Goal: Task Accomplishment & Management: Manage account settings

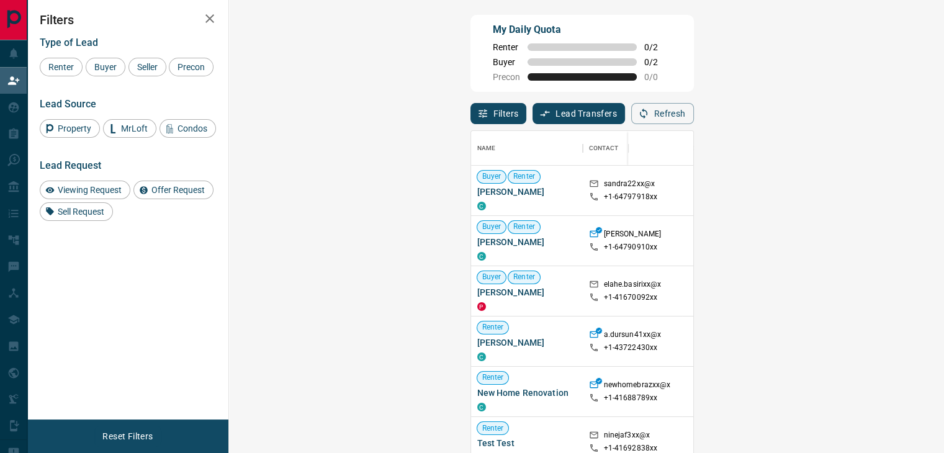
scroll to position [333, 678]
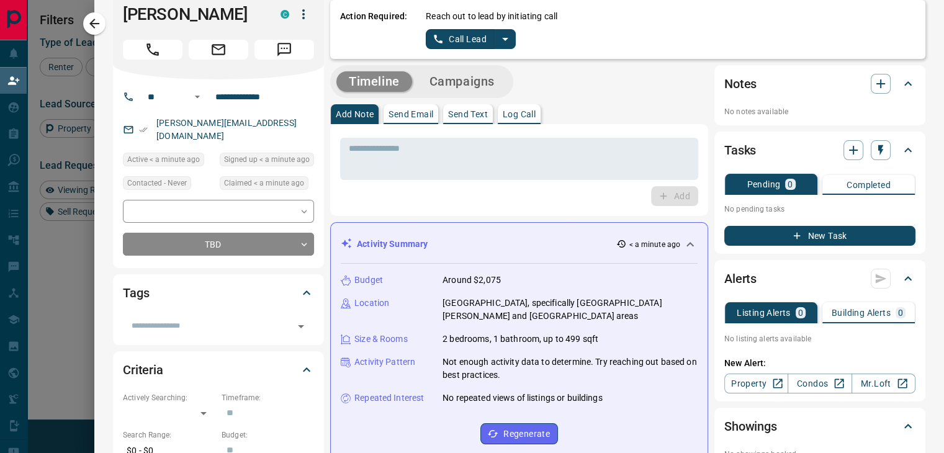
scroll to position [0, 0]
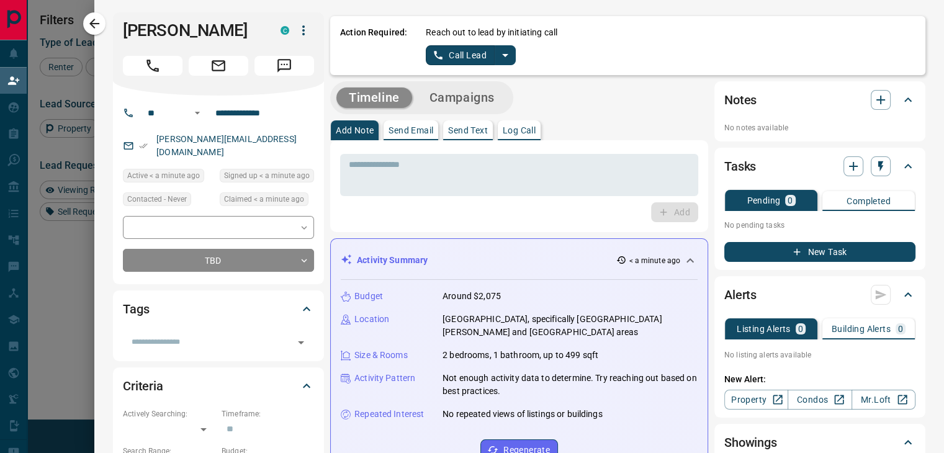
click at [518, 127] on p "Log Call" at bounding box center [519, 130] width 33 height 9
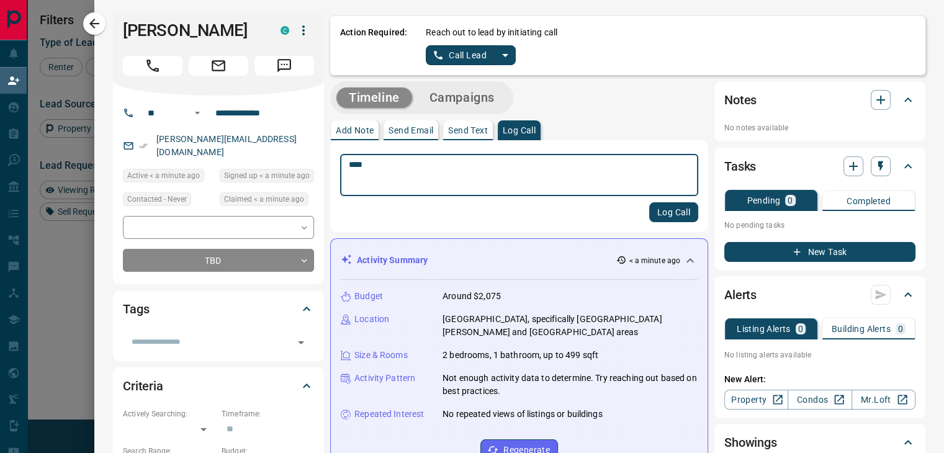
type textarea "****"
click at [649, 212] on button "Log Call" at bounding box center [673, 212] width 49 height 20
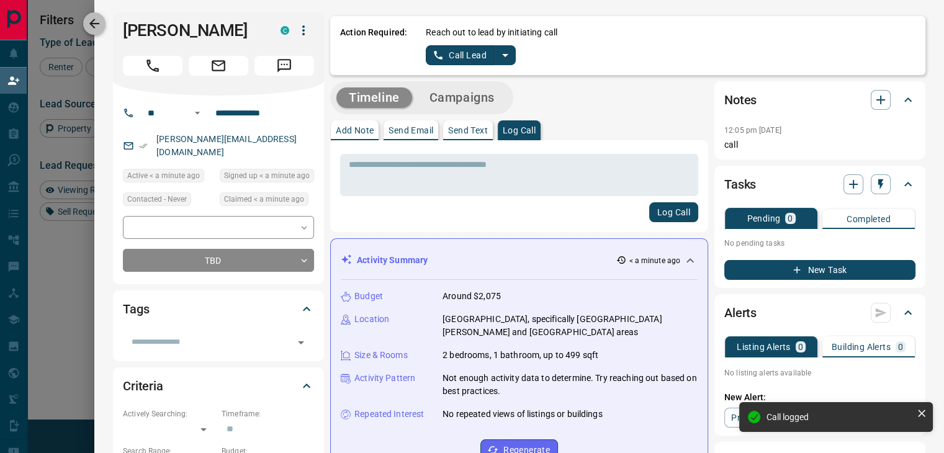
click at [86, 20] on button "button" at bounding box center [94, 23] width 22 height 22
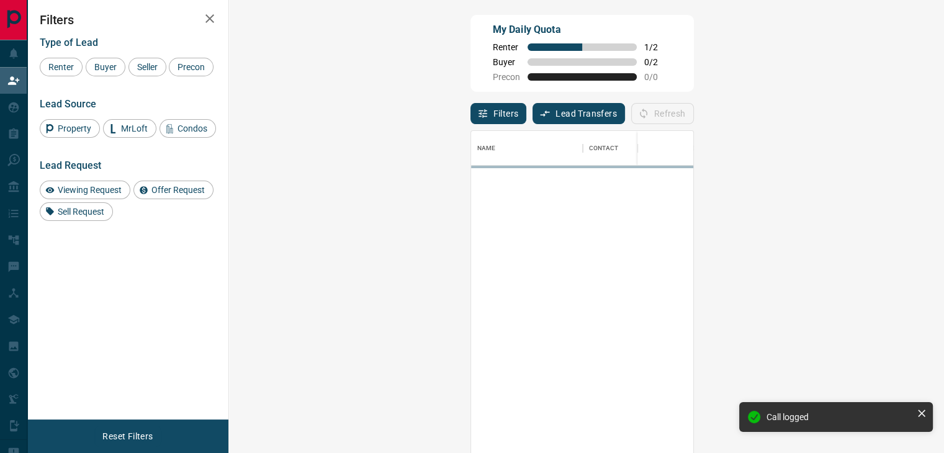
scroll to position [333, 678]
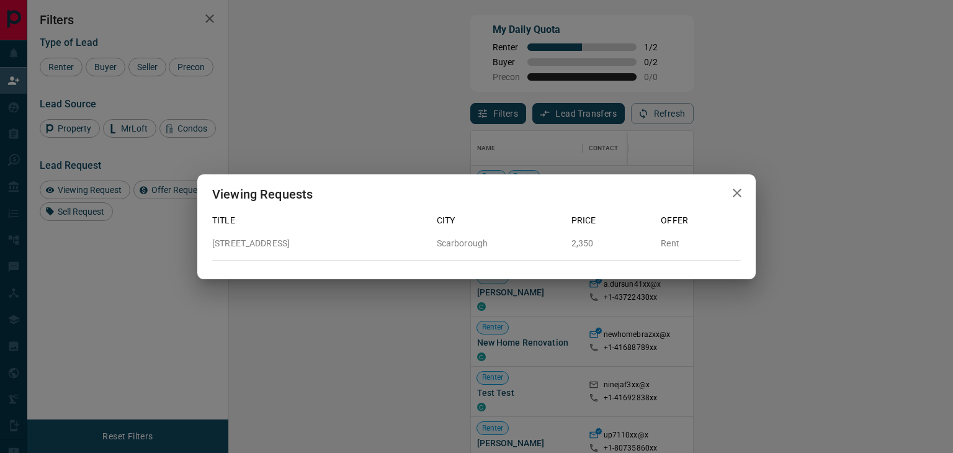
click at [740, 182] on button "button" at bounding box center [737, 193] width 25 height 25
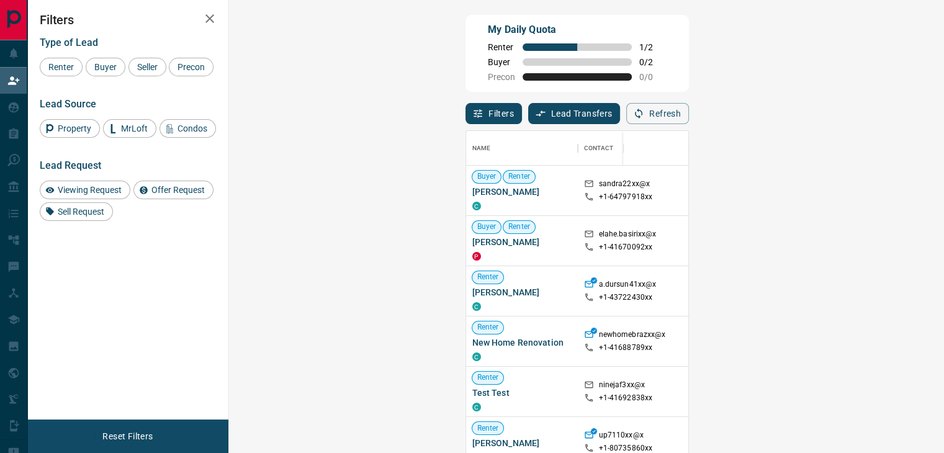
scroll to position [10, 10]
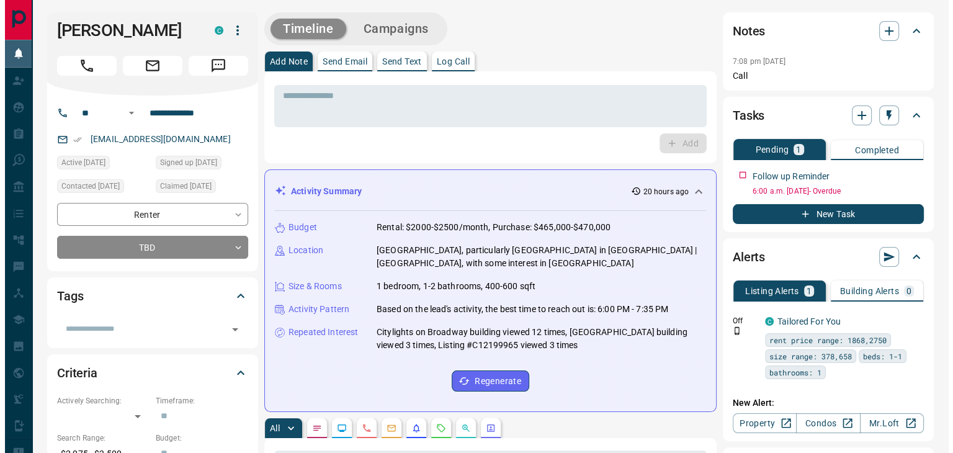
scroll to position [655, 0]
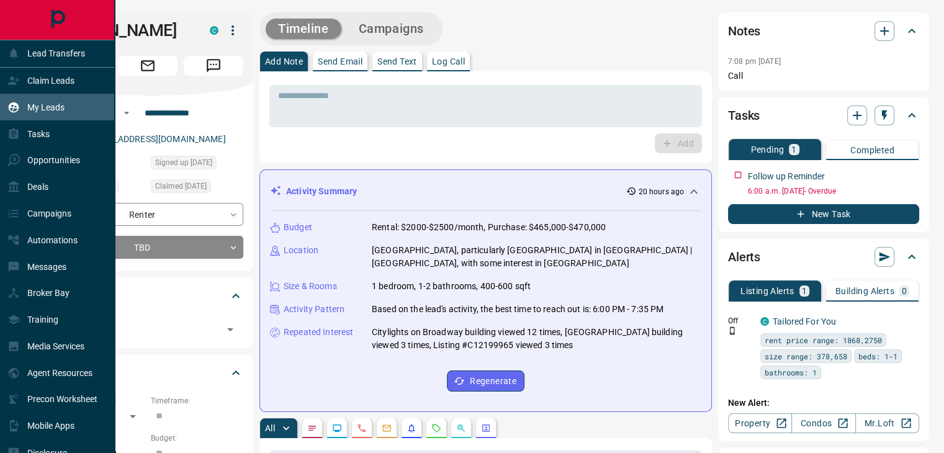
click at [40, 112] on p "My Leads" at bounding box center [45, 107] width 37 height 10
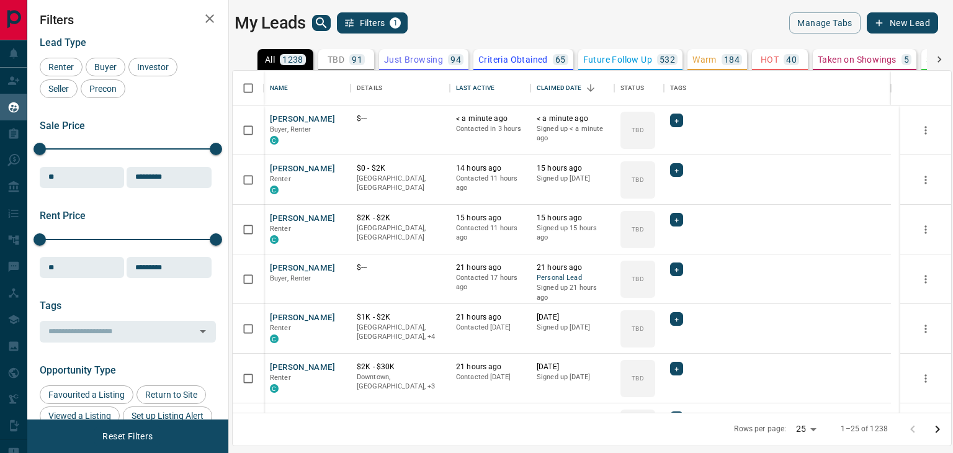
scroll to position [333, 709]
click at [325, 16] on icon "search button" at bounding box center [321, 23] width 15 height 15
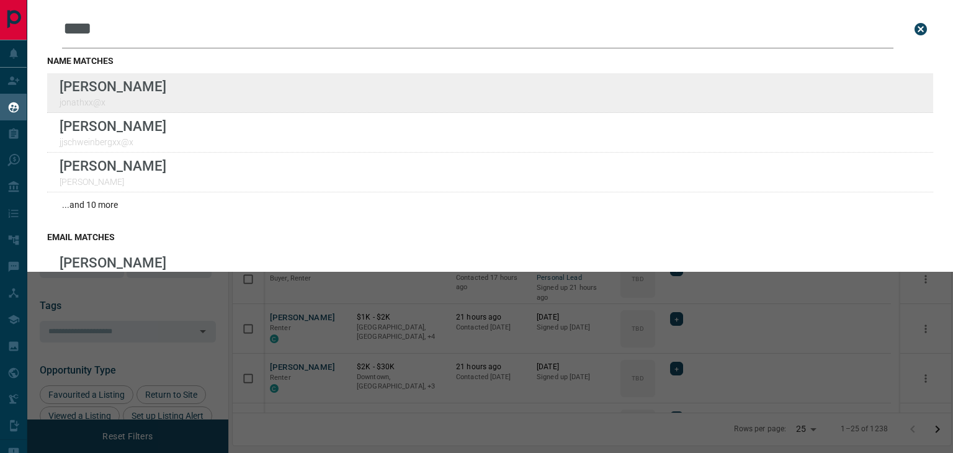
type input "****"
